Goal: Transaction & Acquisition: Purchase product/service

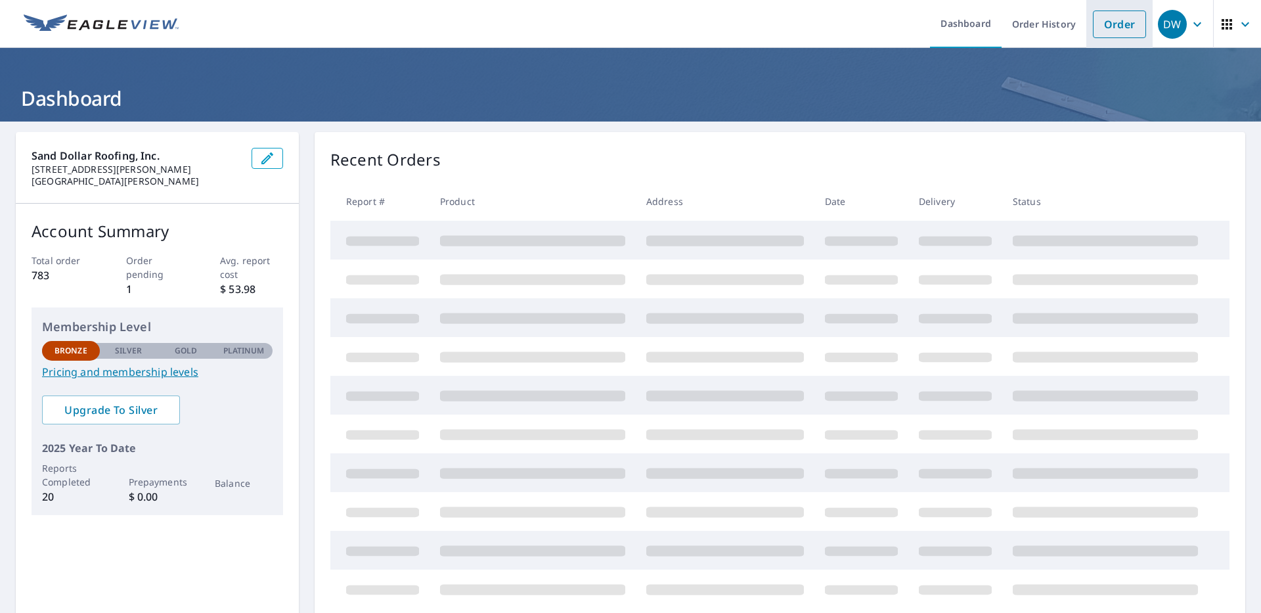
click at [1098, 25] on link "Order" at bounding box center [1118, 25] width 53 height 28
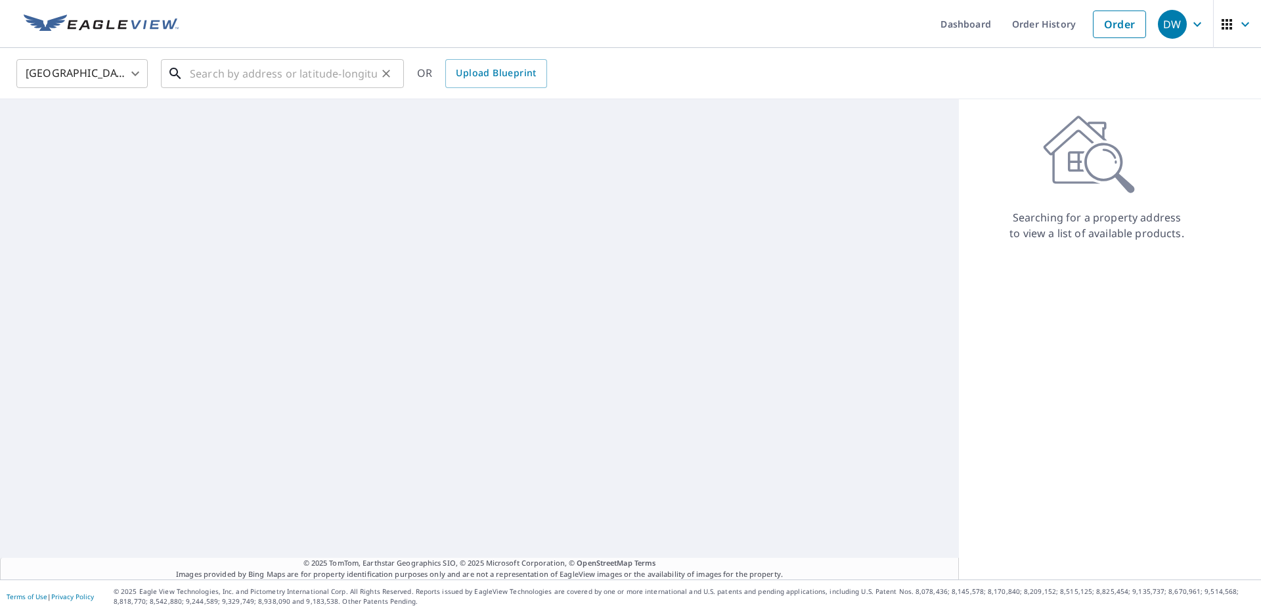
click at [259, 79] on input "text" at bounding box center [283, 73] width 187 height 37
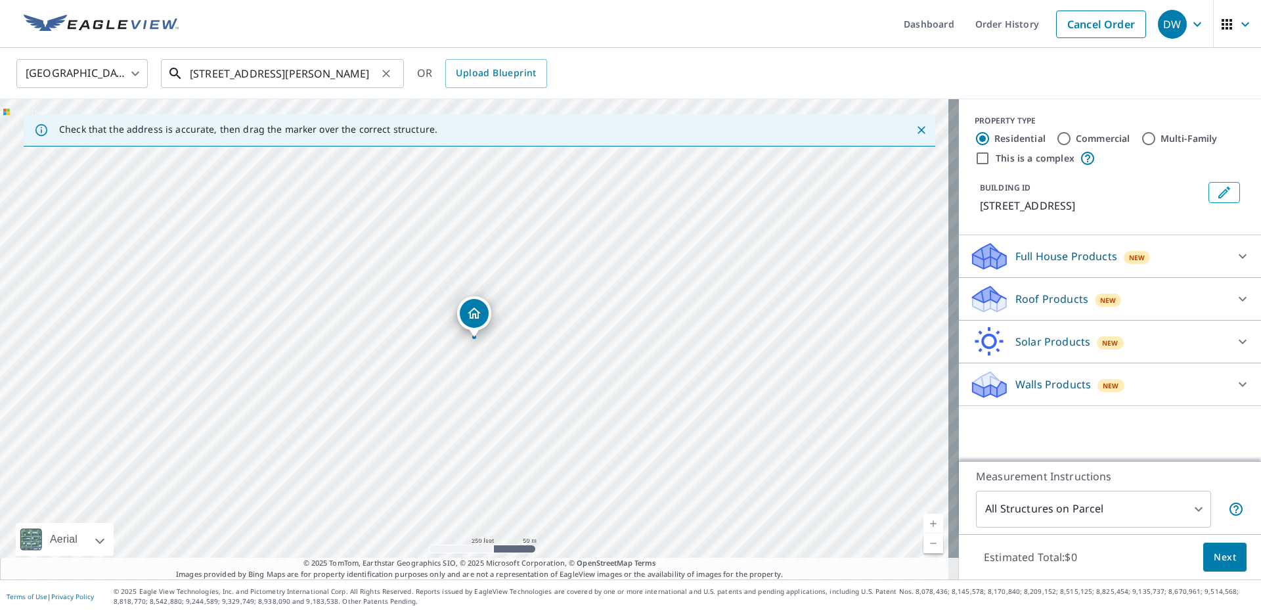
click at [358, 73] on input "[STREET_ADDRESS][PERSON_NAME]" at bounding box center [283, 73] width 187 height 37
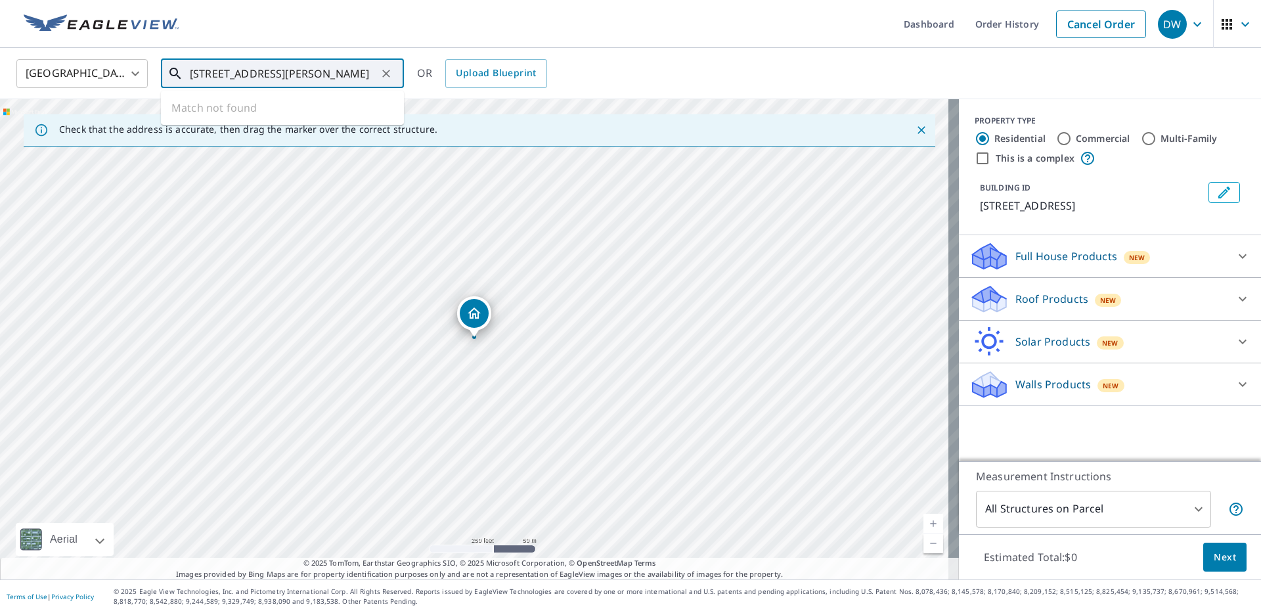
click at [239, 74] on input "[STREET_ADDRESS][PERSON_NAME]" at bounding box center [283, 73] width 187 height 37
click at [269, 115] on span "[STREET_ADDRESS]" at bounding box center [290, 112] width 206 height 16
type input "[STREET_ADDRESS]"
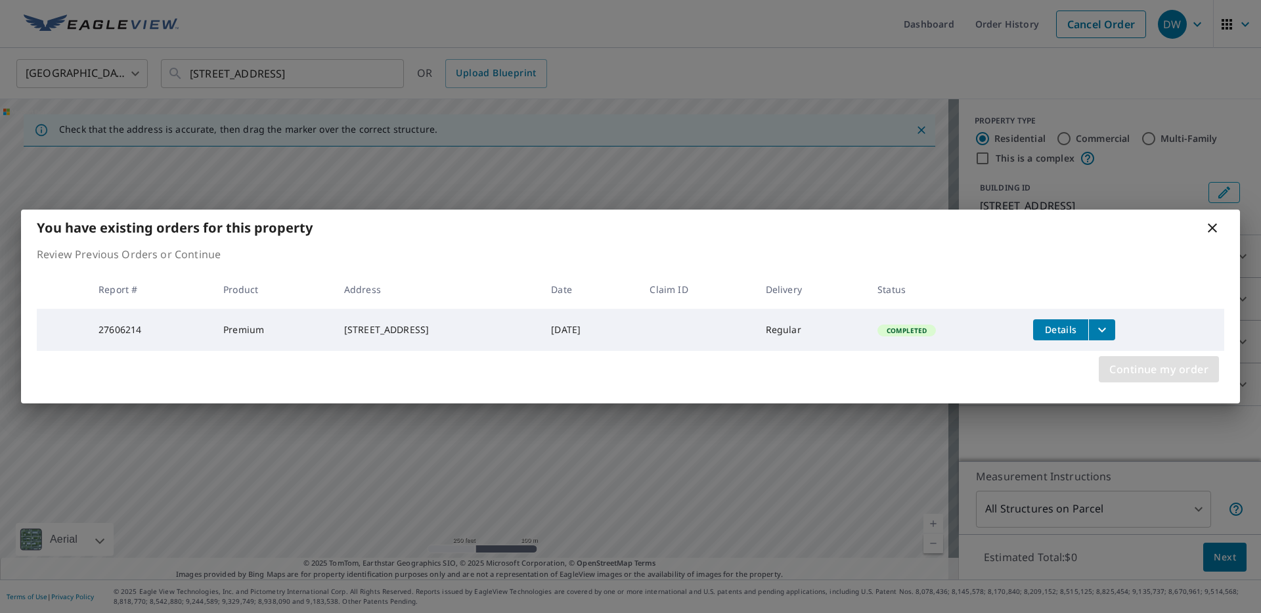
click at [1158, 371] on span "Continue my order" at bounding box center [1158, 369] width 99 height 18
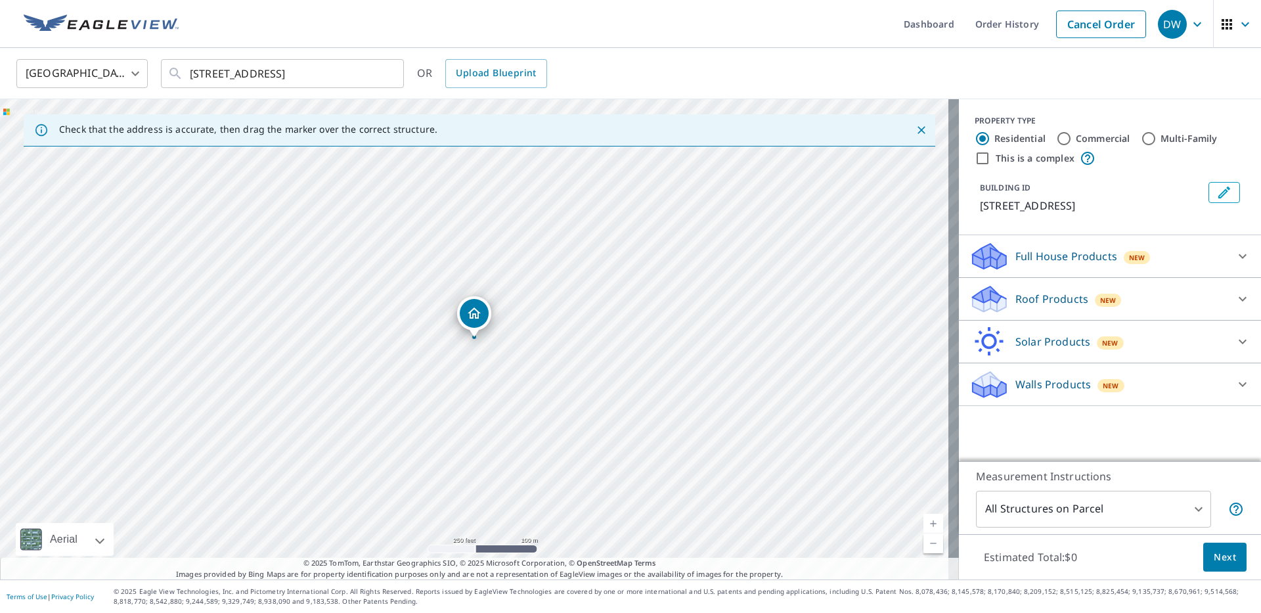
click at [1060, 307] on p "Roof Products" at bounding box center [1051, 299] width 73 height 16
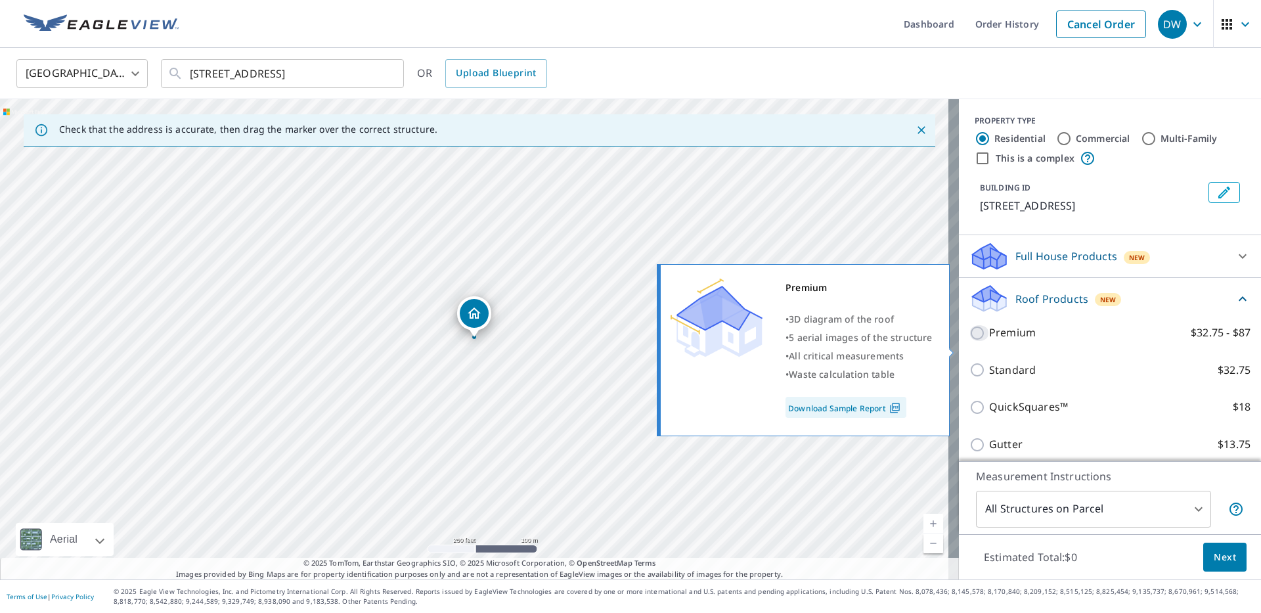
click at [973, 341] on input "Premium $32.75 - $87" at bounding box center [979, 333] width 20 height 16
checkbox input "true"
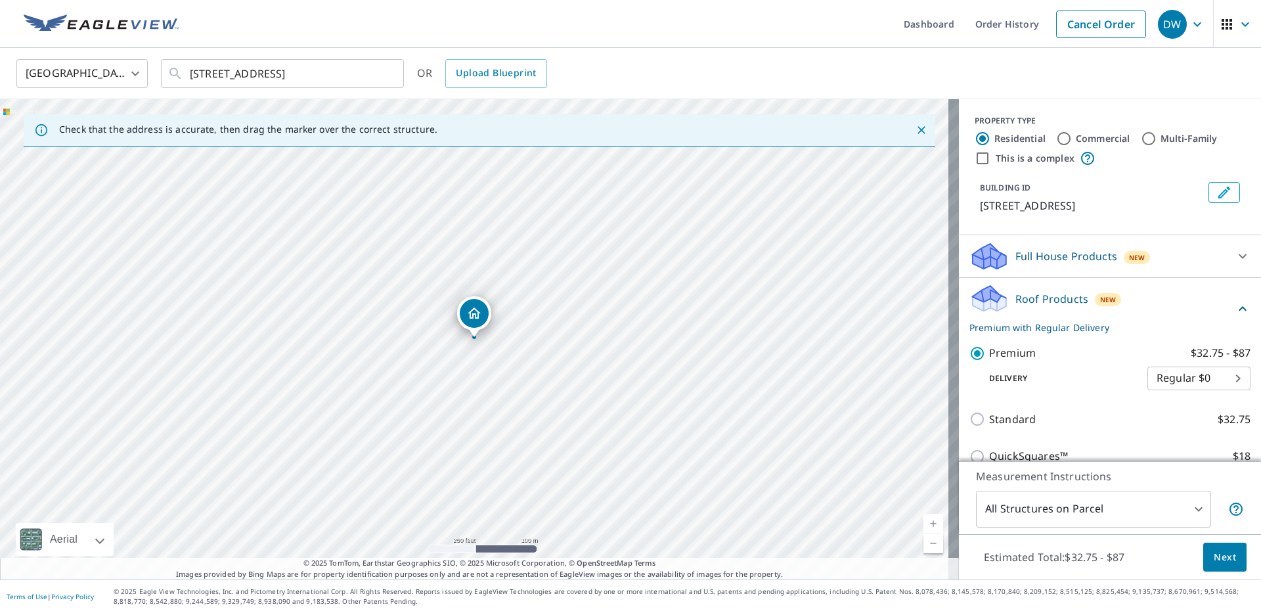
click at [1214, 555] on span "Next" at bounding box center [1224, 557] width 22 height 16
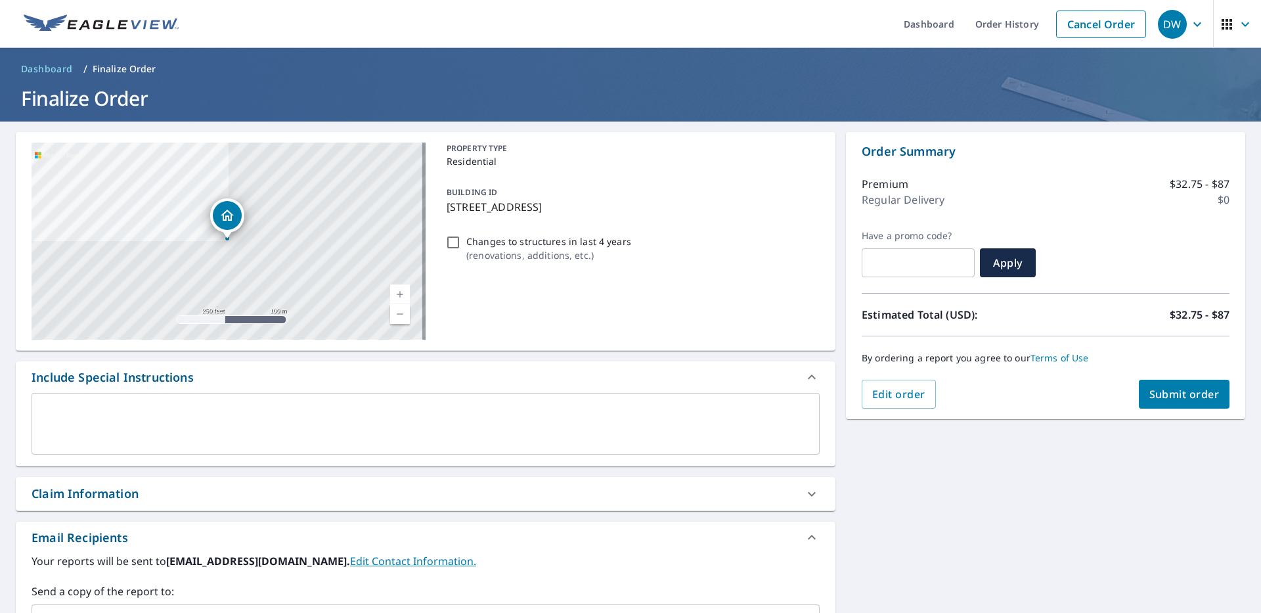
click at [1160, 402] on button "Submit order" at bounding box center [1183, 393] width 91 height 29
checkbox input "true"
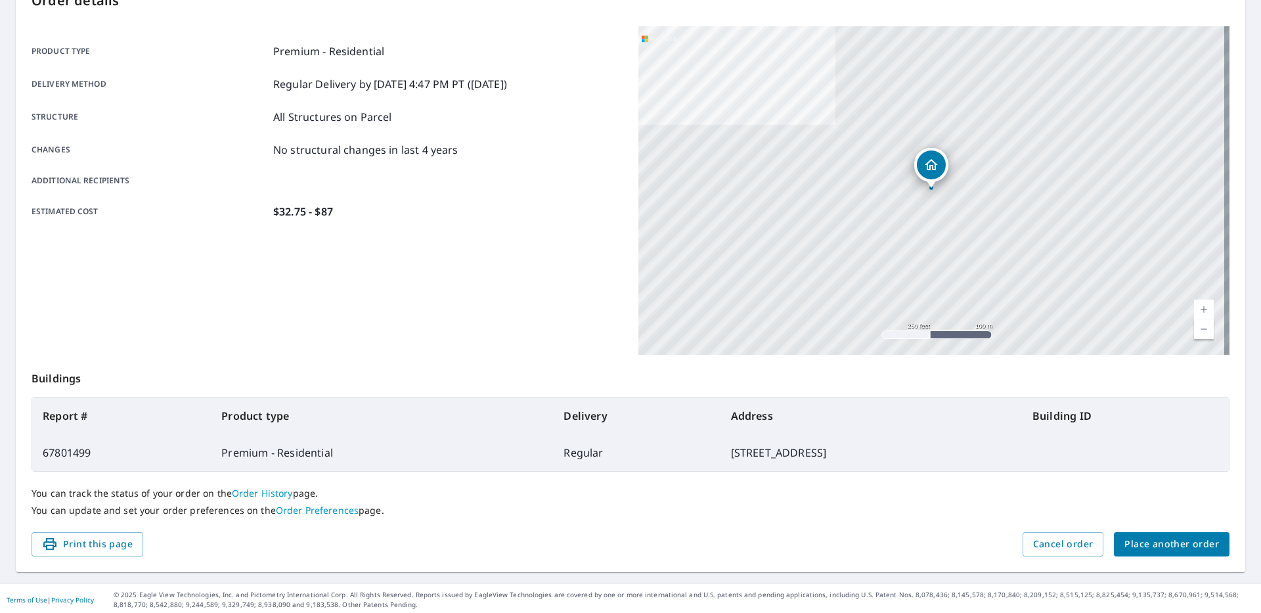
scroll to position [160, 0]
